Goal: Information Seeking & Learning: Find specific fact

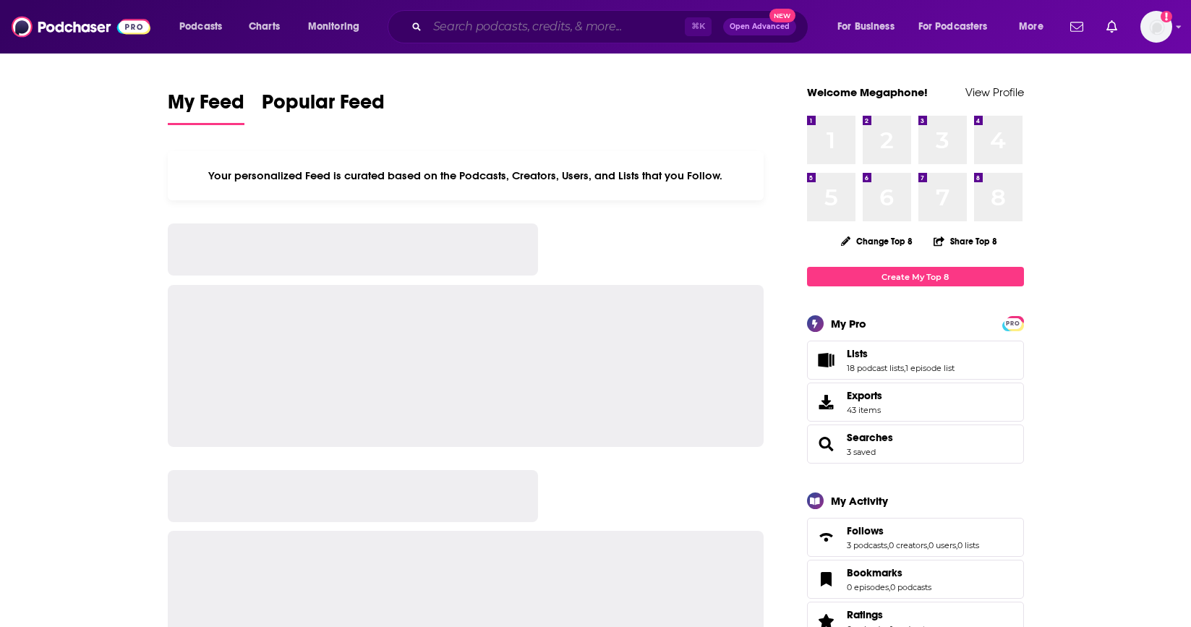
click at [545, 22] on input "Search podcasts, credits, & more..." at bounding box center [555, 26] width 257 height 23
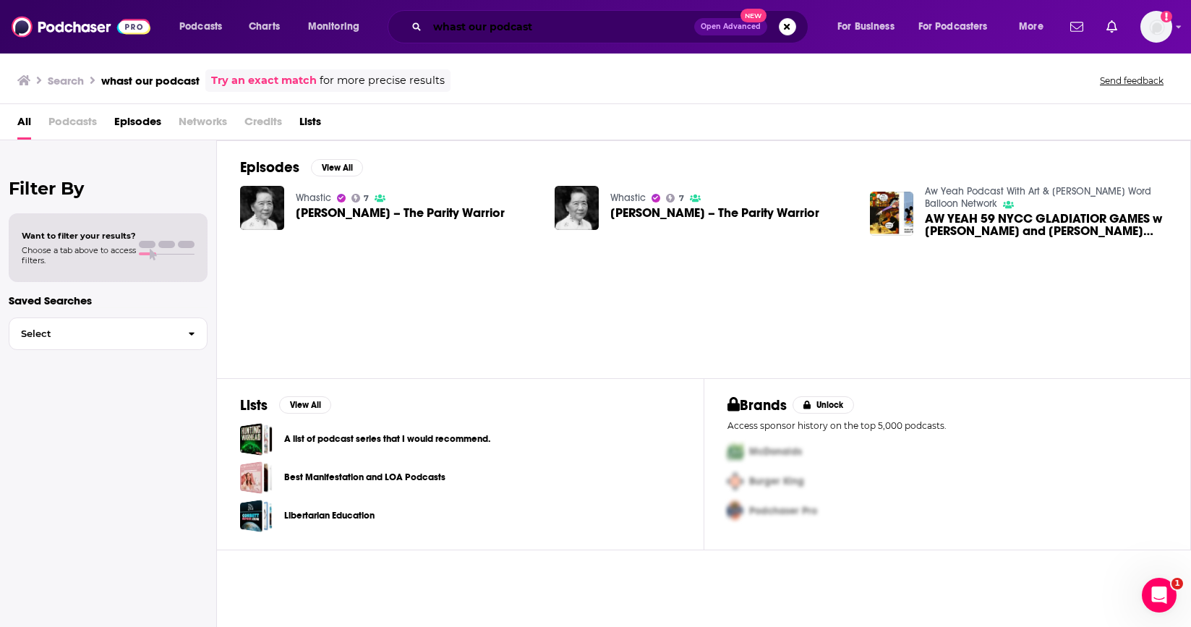
click at [550, 24] on input "whast our podcast" at bounding box center [560, 26] width 267 height 23
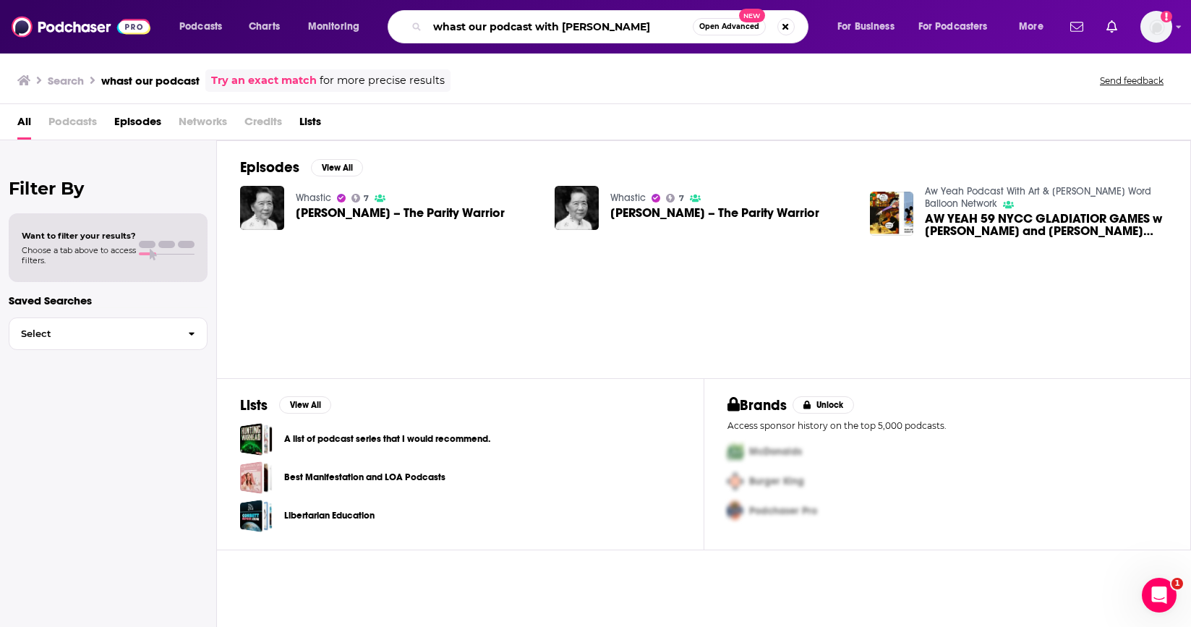
type input "whast our podcast with [PERSON_NAME]"
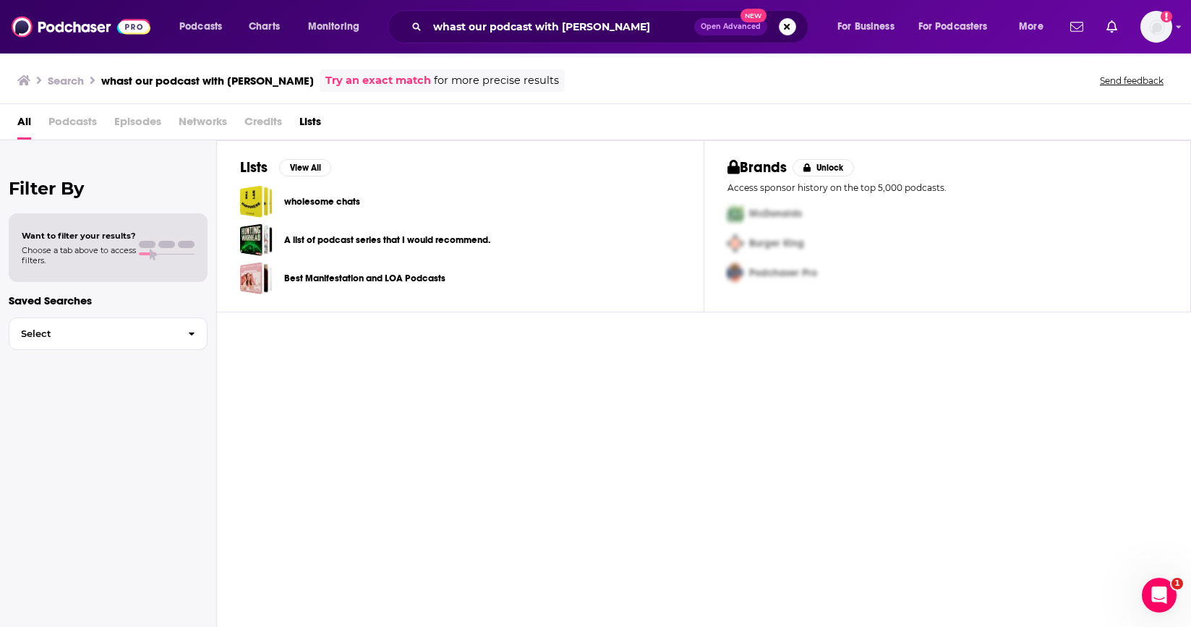
click at [787, 24] on button "Search podcasts, credits, & more..." at bounding box center [787, 26] width 17 height 17
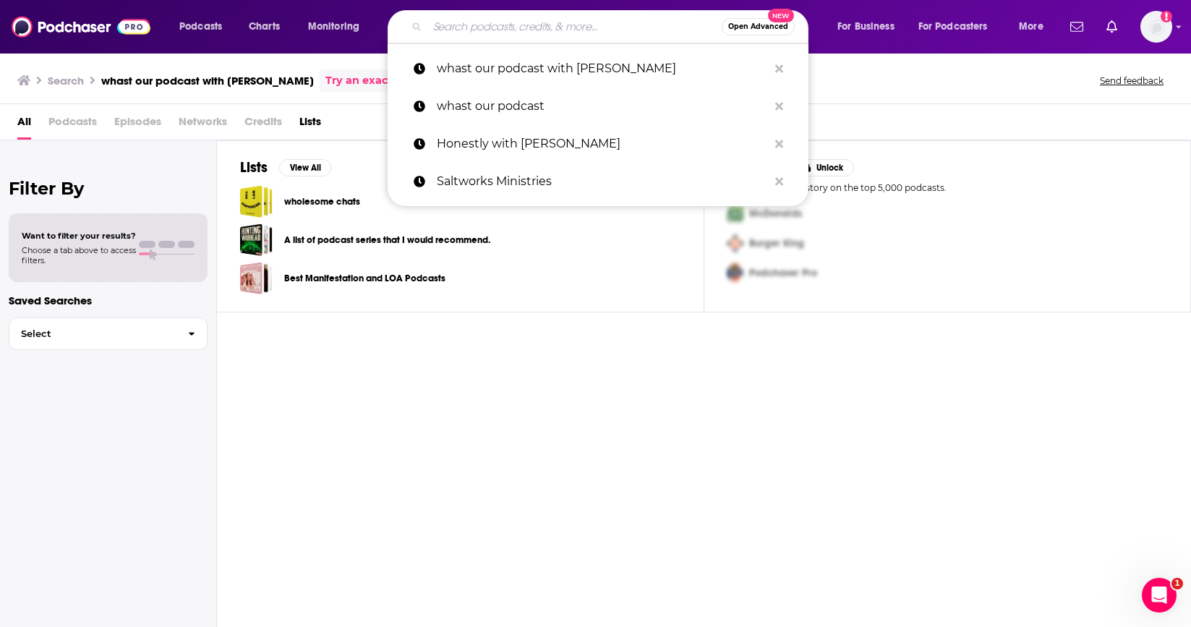
paste input "What's Our Podcast? with [PERSON_NAME] and [PERSON_NAME]"
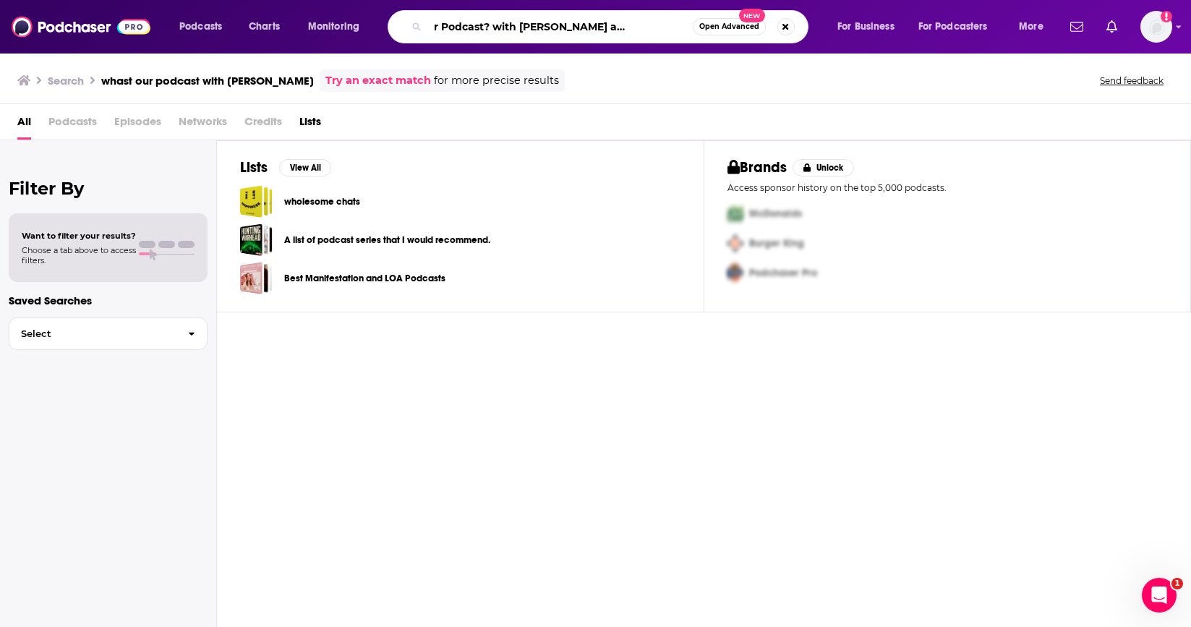
type input "What's Our Podcast? with [PERSON_NAME] and [PERSON_NAME]"
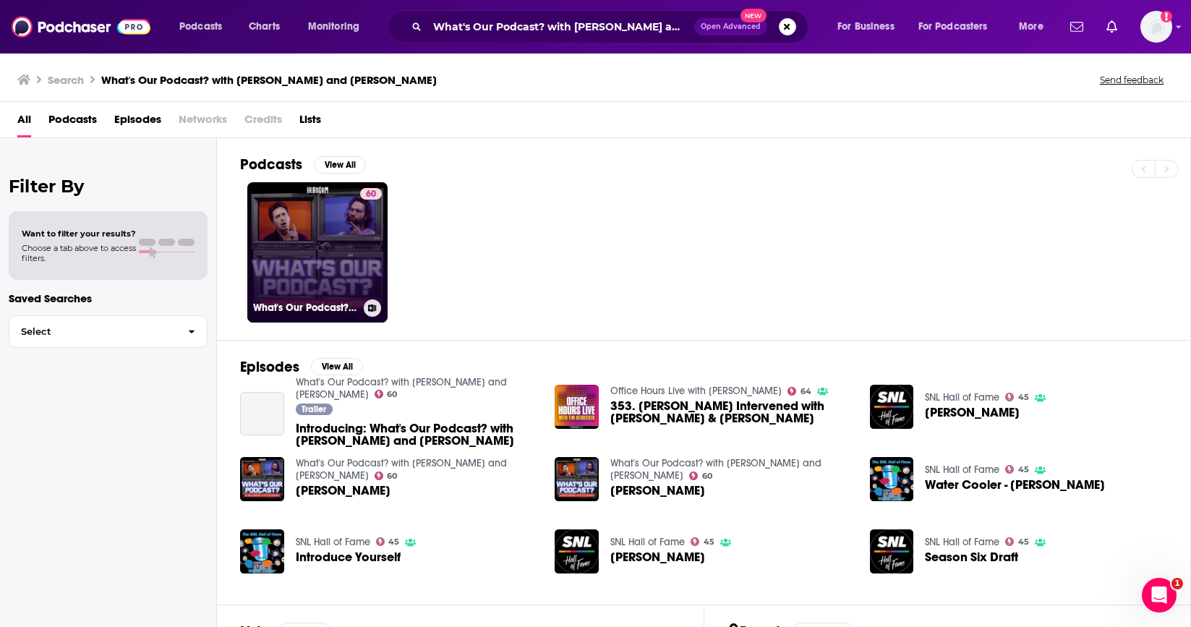
click at [288, 268] on link "60 What's Our Podcast? with [PERSON_NAME] and [PERSON_NAME]" at bounding box center [317, 252] width 140 height 140
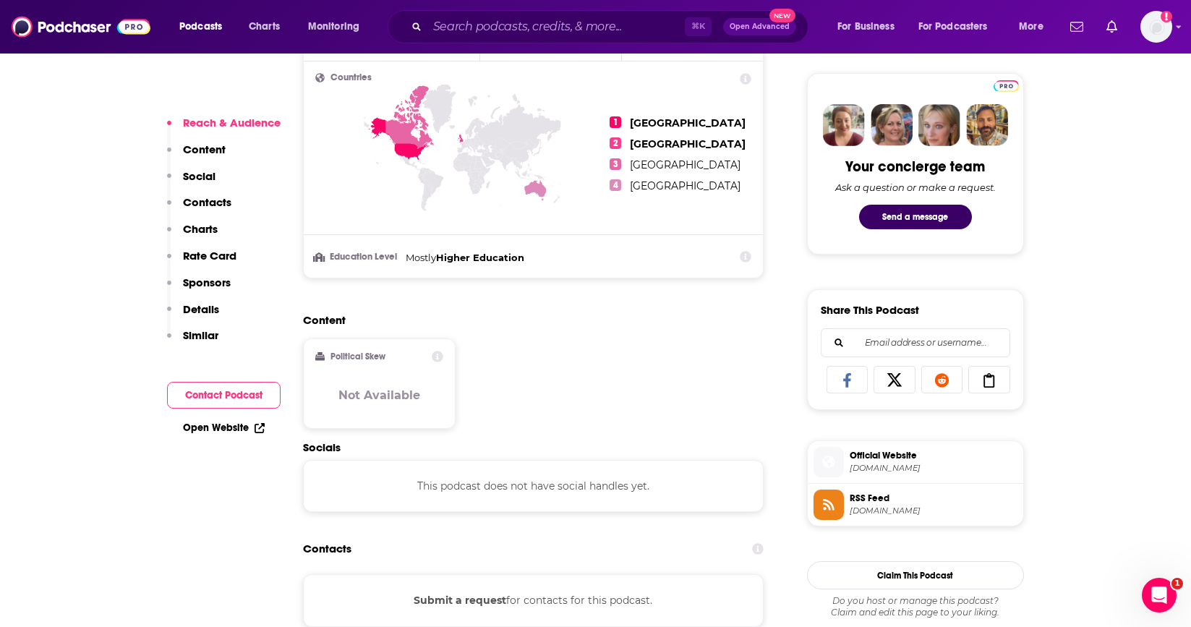
scroll to position [673, 0]
